Goal: Navigation & Orientation: Understand site structure

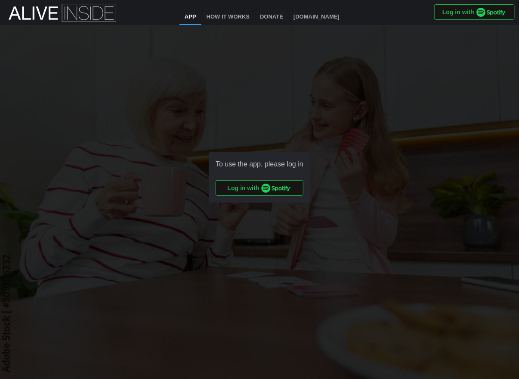
click at [329, 109] on div "To use the app, please log in Log in with" at bounding box center [259, 177] width 519 height 303
click at [237, 17] on link "How It Works" at bounding box center [228, 17] width 53 height 16
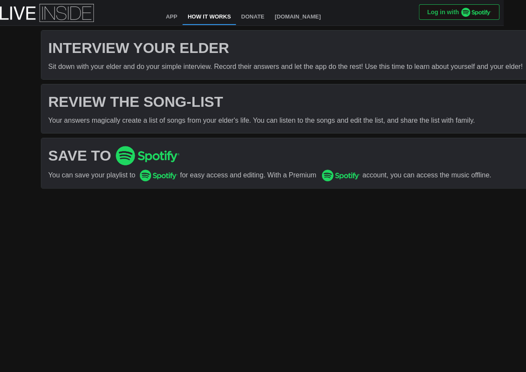
scroll to position [0, 28]
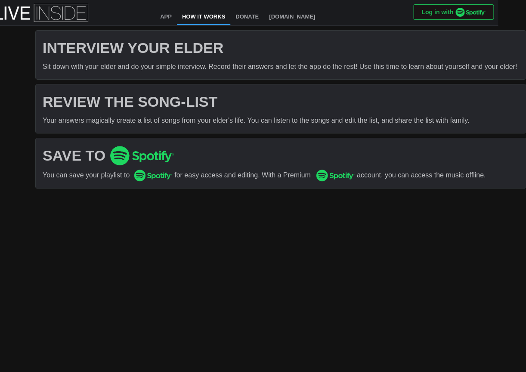
click at [80, 122] on div "Your answers magically create a list of songs from your elder's life. You can l…" at bounding box center [281, 120] width 476 height 11
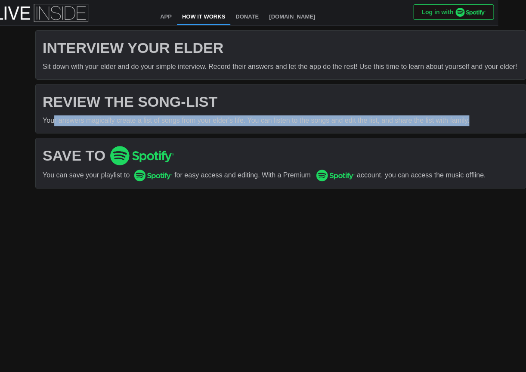
drag, startPoint x: 66, startPoint y: 120, endPoint x: 467, endPoint y: 119, distance: 400.6
click at [467, 119] on div "Your answers magically create a list of songs from your elder's life. You can l…" at bounding box center [281, 120] width 476 height 11
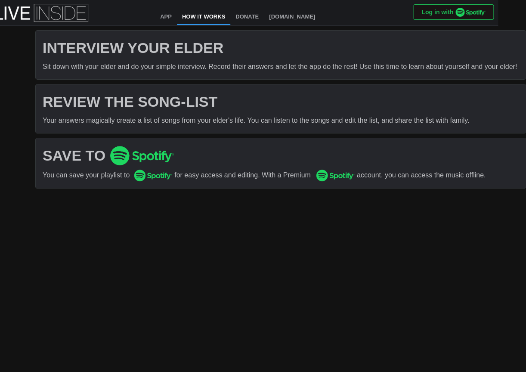
click at [294, 78] on html "App How It Works Donate [DOMAIN_NAME] Log in with INTERVIEW YOUR ELDER Sit down…" at bounding box center [235, 39] width 526 height 78
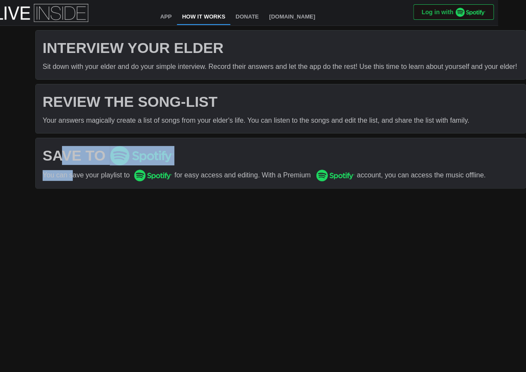
drag, startPoint x: 59, startPoint y: 156, endPoint x: 72, endPoint y: 174, distance: 22.1
click at [72, 174] on div "SAVE TO You can save your playlist to for easy access and editing. With a Premi…" at bounding box center [281, 163] width 490 height 50
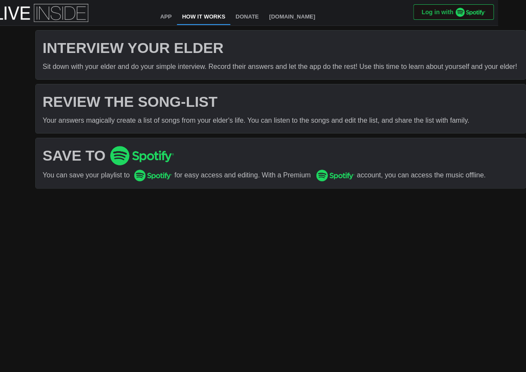
click at [162, 182] on div "SAVE TO You can save your playlist to for easy access and editing. With a Premi…" at bounding box center [281, 163] width 490 height 50
click at [148, 48] on h1 "INTERVIEW YOUR ELDER" at bounding box center [281, 47] width 476 height 19
click at [152, 116] on div "Your answers magically create a list of songs from your elder's life. You can l…" at bounding box center [281, 120] width 476 height 11
click at [150, 105] on h1 "REVIEW THE SONG-LIST" at bounding box center [281, 101] width 476 height 19
click at [163, 20] on link "App" at bounding box center [166, 17] width 22 height 16
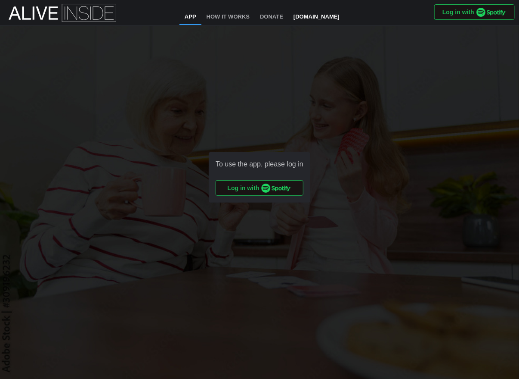
click at [327, 17] on link "[DOMAIN_NAME]" at bounding box center [317, 17] width 56 height 16
